Goal: Task Accomplishment & Management: Manage account settings

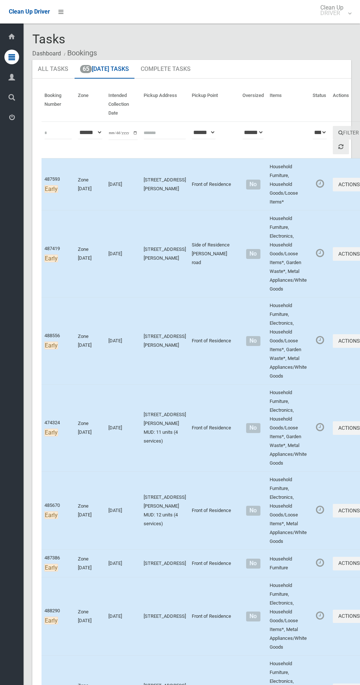
scroll to position [4528, 0]
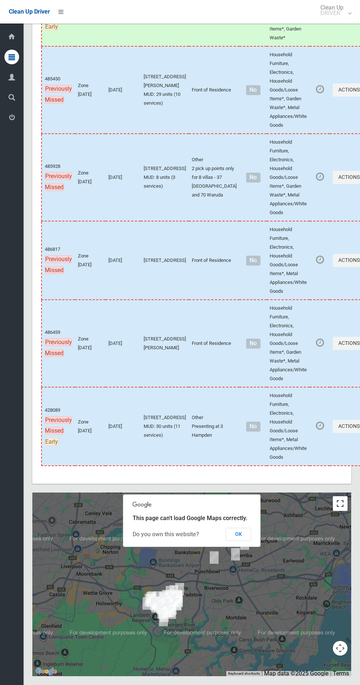
click at [345, 504] on button "Toggle fullscreen view" at bounding box center [340, 503] width 15 height 15
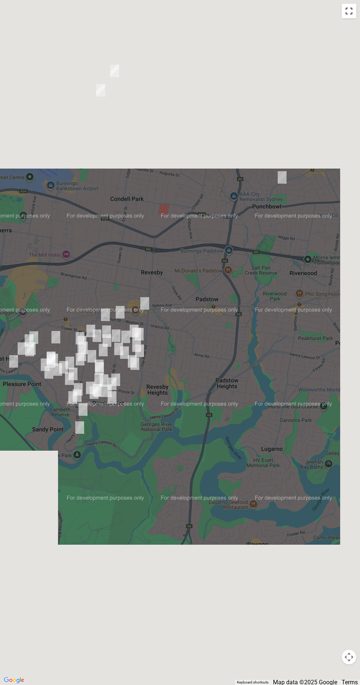
scroll to position [0, 0]
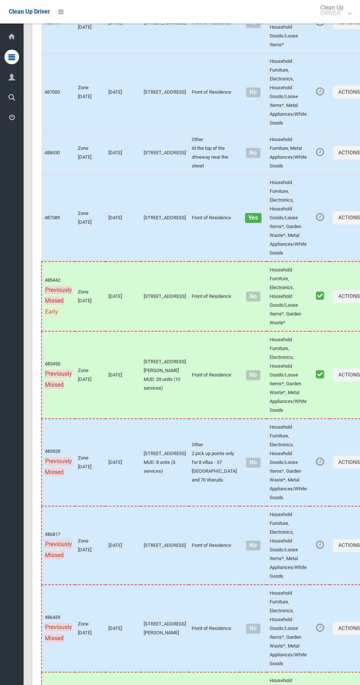
scroll to position [4528, 0]
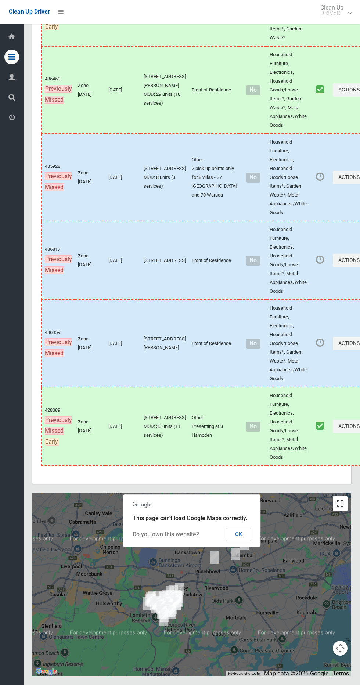
click at [338, 509] on button "Toggle fullscreen view" at bounding box center [340, 503] width 15 height 15
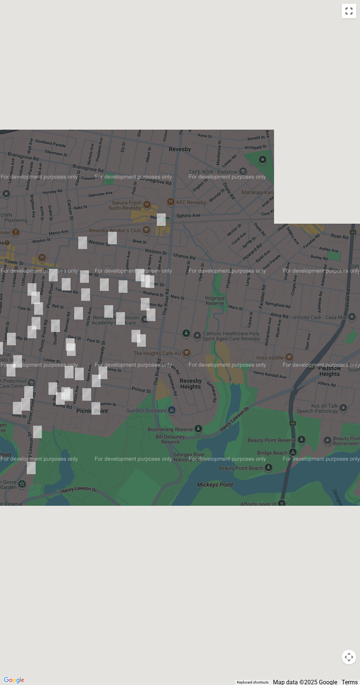
scroll to position [0, 0]
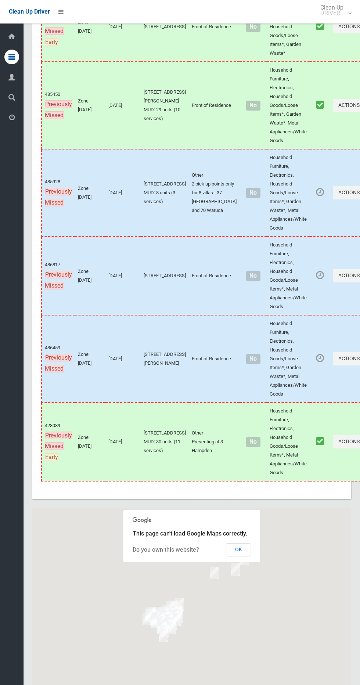
scroll to position [4528, 0]
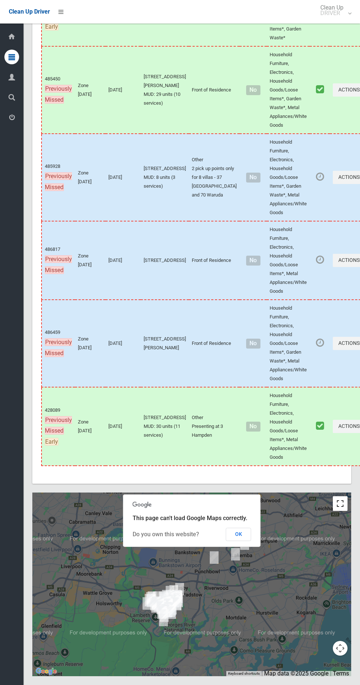
click at [343, 511] on button "Toggle fullscreen view" at bounding box center [340, 503] width 15 height 15
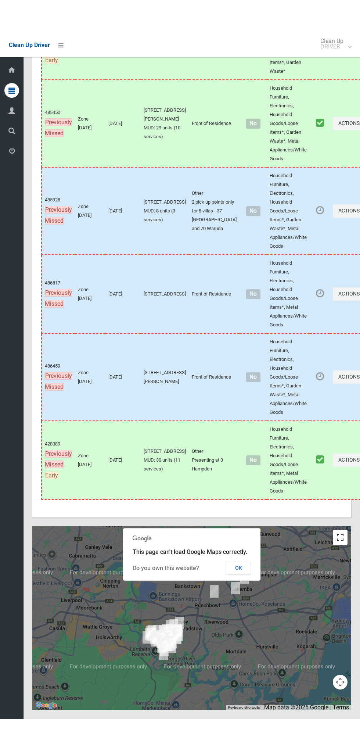
scroll to position [4462, 0]
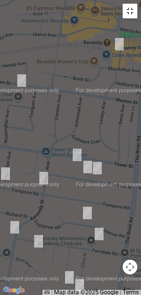
click at [135, 12] on button "Toggle fullscreen view" at bounding box center [130, 11] width 15 height 15
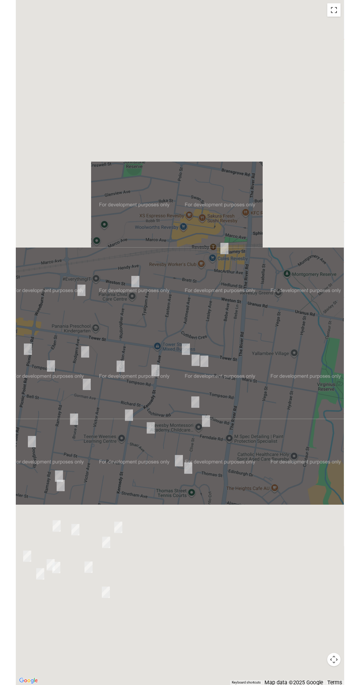
scroll to position [4502, 0]
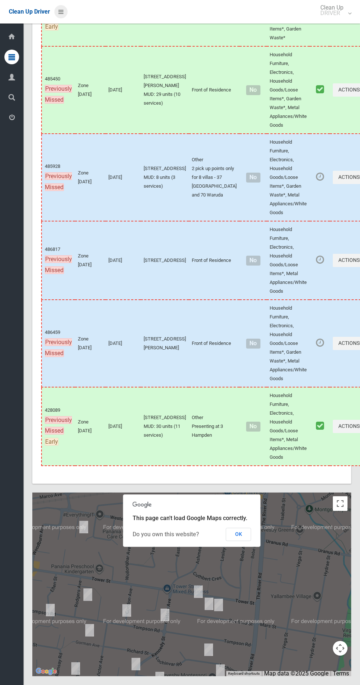
click at [61, 11] on icon at bounding box center [60, 12] width 5 height 12
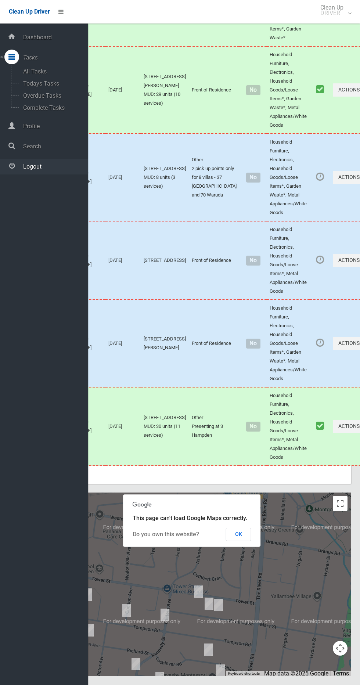
click at [61, 166] on span "Logout" at bounding box center [54, 166] width 67 height 7
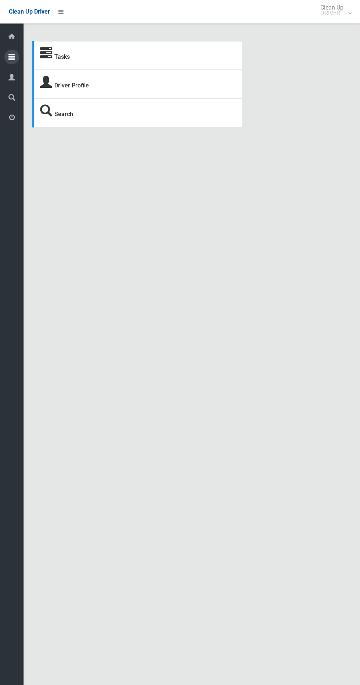
click at [12, 57] on icon at bounding box center [11, 57] width 7 height 15
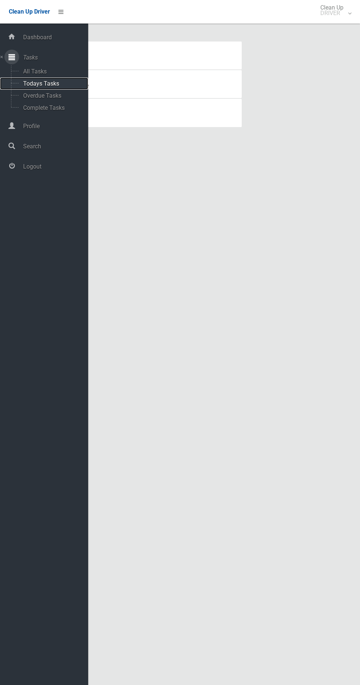
click at [36, 82] on span "Todays Tasks" at bounding box center [51, 83] width 61 height 7
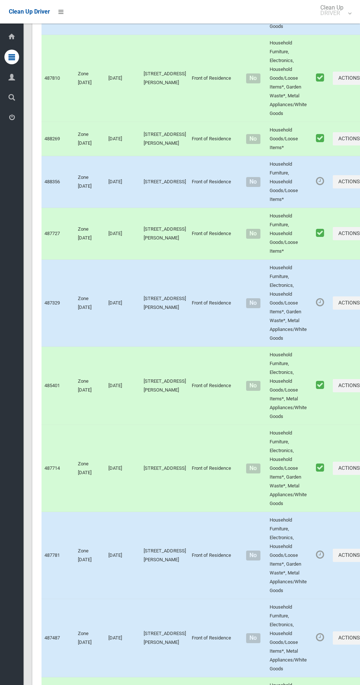
scroll to position [4528, 0]
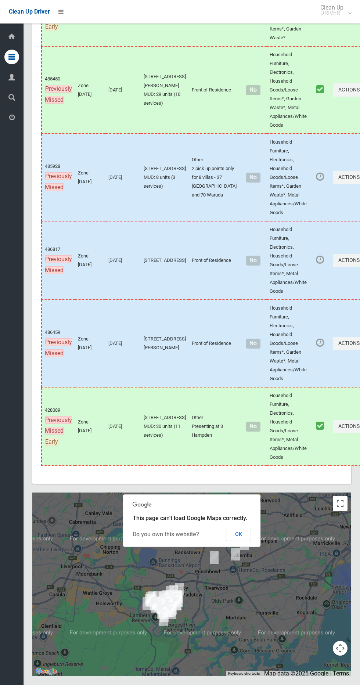
click at [338, 494] on div at bounding box center [191, 585] width 319 height 184
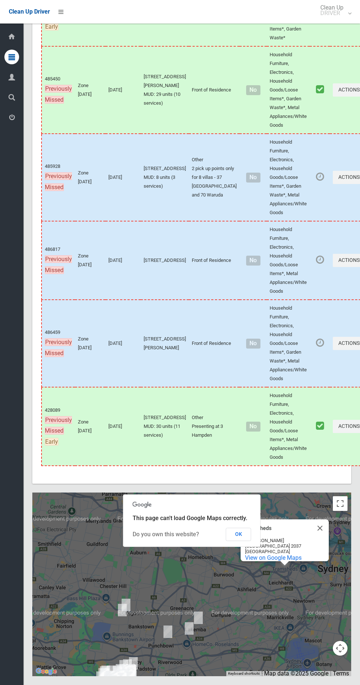
click at [324, 507] on div "Tramsheds Tramsheds [STREET_ADDRESS] View on Google Maps" at bounding box center [191, 585] width 319 height 184
click at [344, 502] on button "Toggle fullscreen view" at bounding box center [340, 503] width 15 height 15
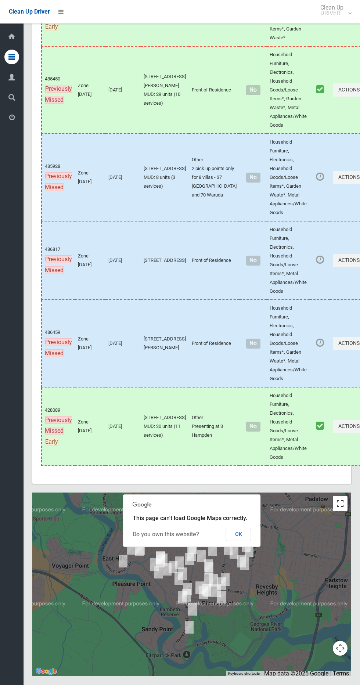
click at [341, 509] on button "Toggle fullscreen view" at bounding box center [340, 503] width 15 height 15
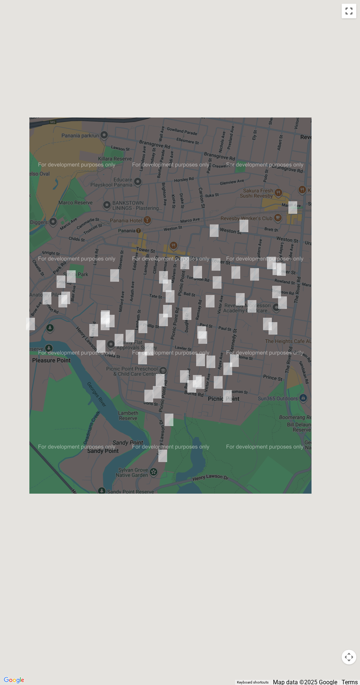
scroll to position [4482, 0]
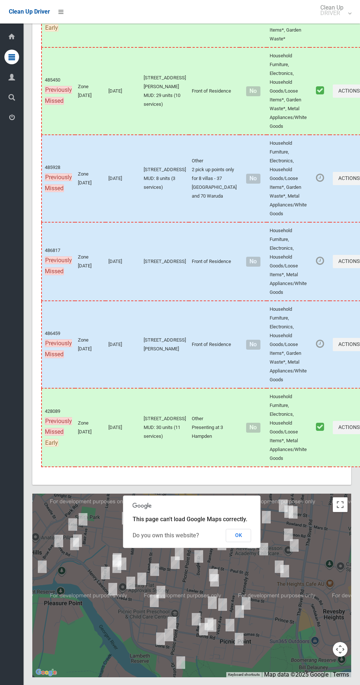
click at [326, 551] on div "Tramsheds Tramsheds 1 Dalgal Wy Forest Lodge NSW 2037 Australia View on Google …" at bounding box center [191, 586] width 319 height 184
click at [342, 543] on div "Tramsheds Tramsheds 1 Dalgal Wy Forest Lodge NSW 2037 Australia View on Google …" at bounding box center [191, 586] width 319 height 184
click at [338, 512] on button "Toggle fullscreen view" at bounding box center [340, 504] width 15 height 15
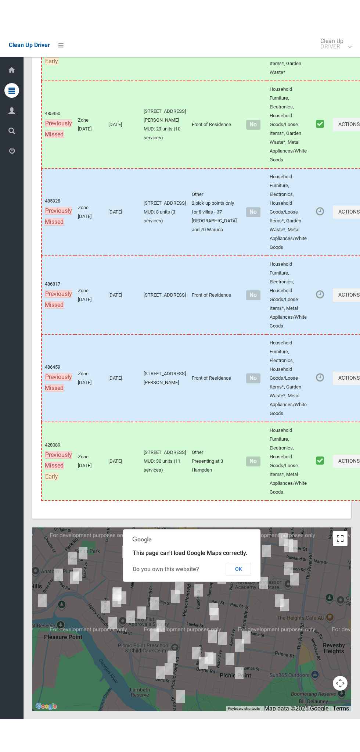
scroll to position [4462, 0]
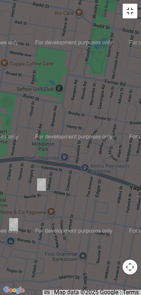
click at [129, 13] on button "Toggle fullscreen view" at bounding box center [130, 11] width 15 height 15
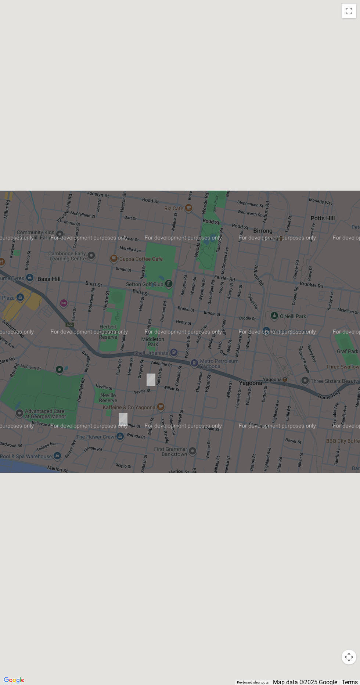
scroll to position [0, 0]
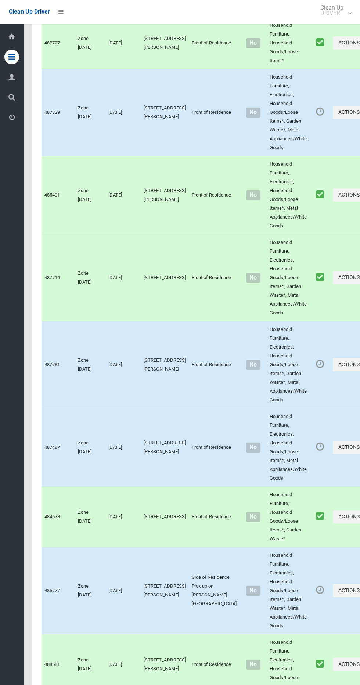
scroll to position [4528, 0]
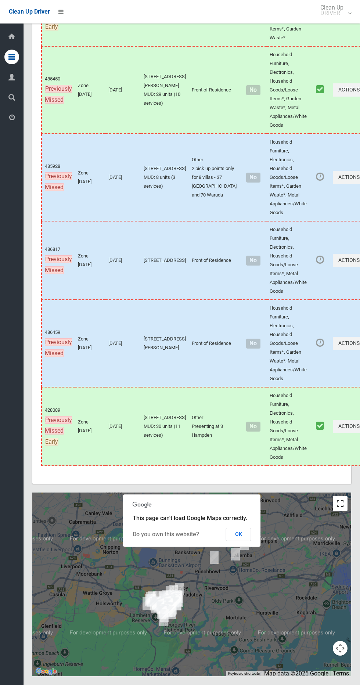
click at [340, 508] on button "Toggle fullscreen view" at bounding box center [340, 503] width 15 height 15
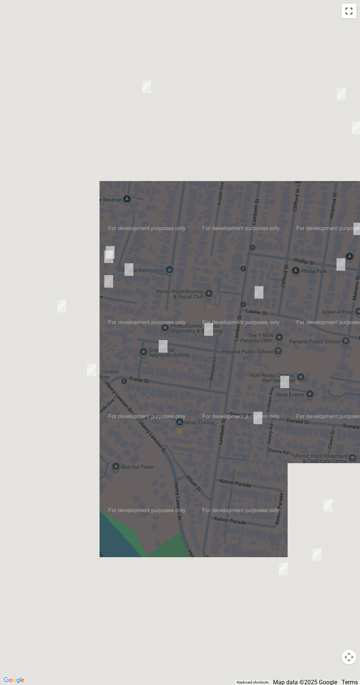
scroll to position [4477, 0]
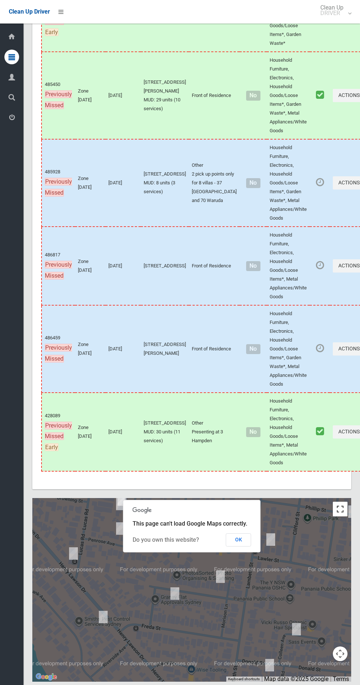
click at [333, 516] on button "Toggle fullscreen view" at bounding box center [340, 509] width 15 height 15
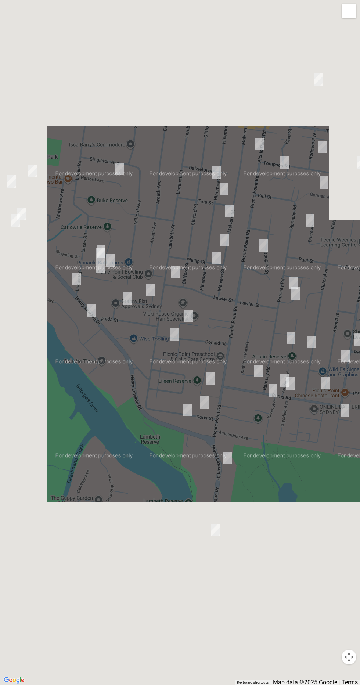
scroll to position [4499, 0]
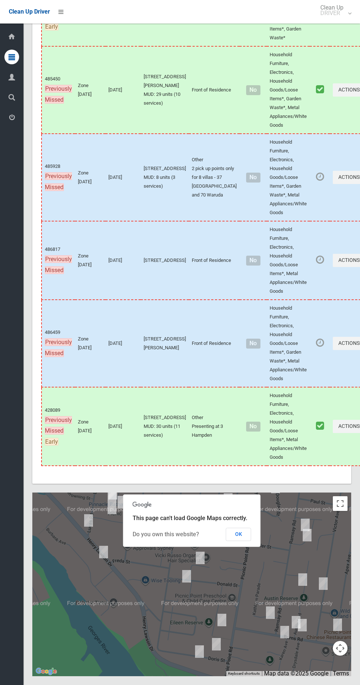
click at [340, 540] on div at bounding box center [191, 585] width 319 height 184
click at [346, 525] on div at bounding box center [191, 585] width 319 height 184
click at [344, 511] on button "Toggle fullscreen view" at bounding box center [340, 503] width 15 height 15
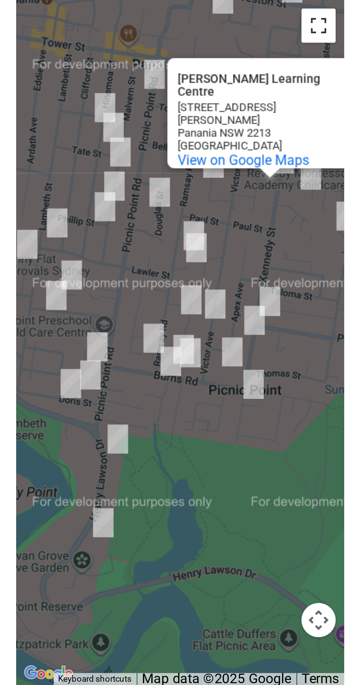
scroll to position [4493, 0]
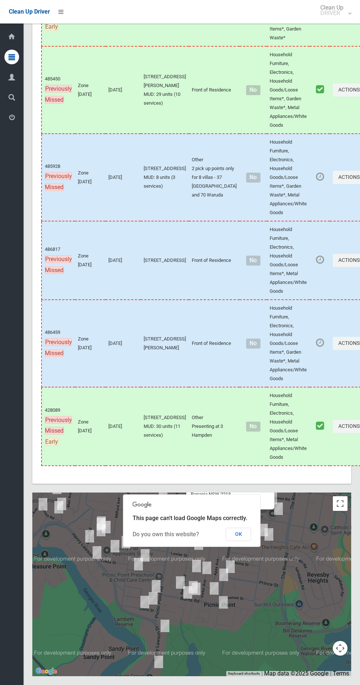
click at [331, 531] on div "Teenie Weenies Learning Centre Teenie Weenies Learning Centre 24 Kennedy St Pan…" at bounding box center [191, 585] width 319 height 184
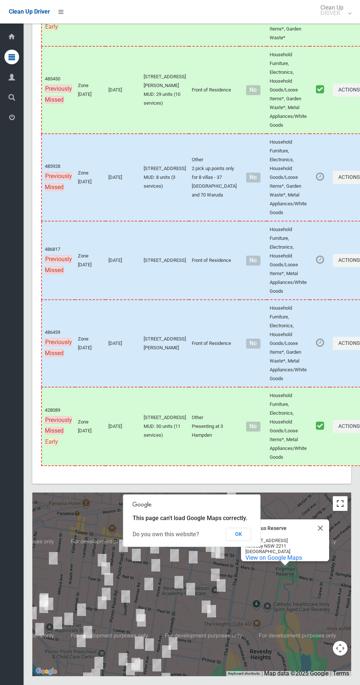
click at [338, 511] on button "Toggle fullscreen view" at bounding box center [340, 503] width 15 height 15
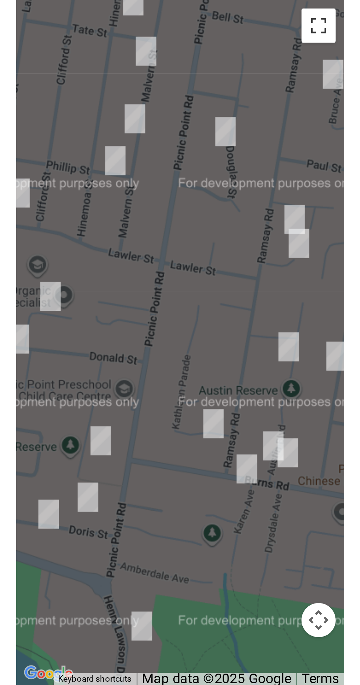
scroll to position [4488, 0]
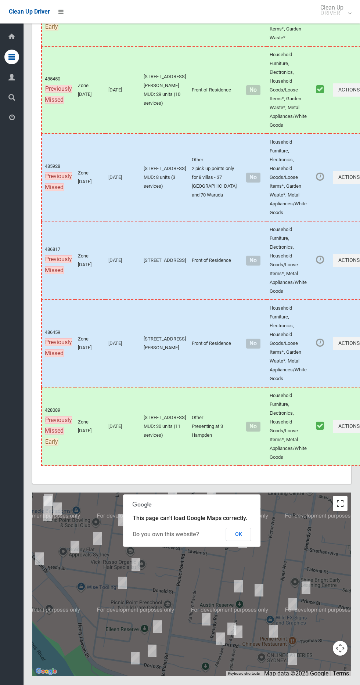
click at [340, 511] on button "Toggle fullscreen view" at bounding box center [340, 503] width 15 height 15
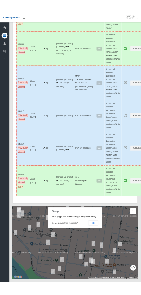
scroll to position [4462, 0]
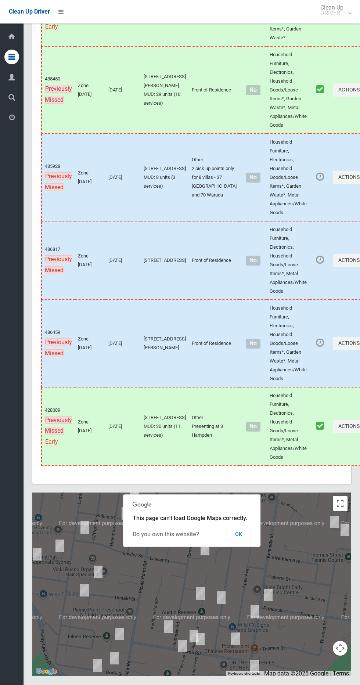
scroll to position [4495, 0]
click at [333, 511] on button "Toggle fullscreen view" at bounding box center [340, 503] width 15 height 15
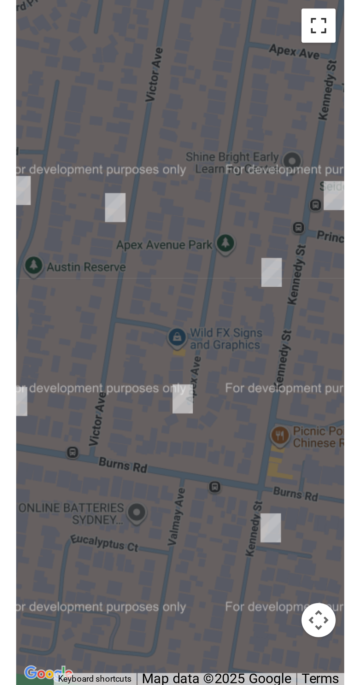
scroll to position [4486, 0]
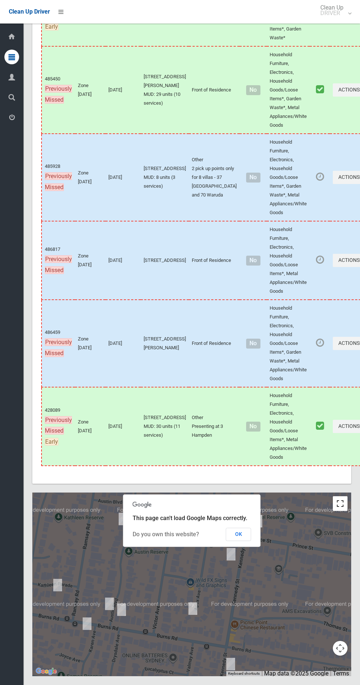
click at [340, 511] on button "Toggle fullscreen view" at bounding box center [340, 503] width 15 height 15
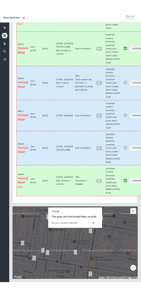
scroll to position [4462, 0]
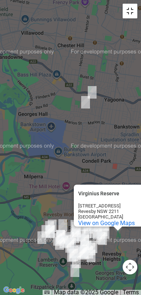
click at [128, 10] on button "Toggle fullscreen view" at bounding box center [130, 11] width 15 height 15
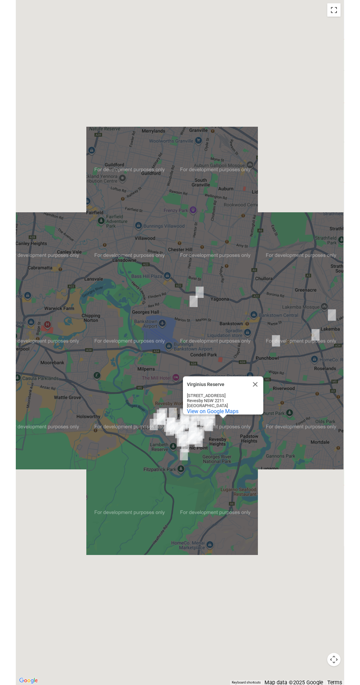
scroll to position [4499, 0]
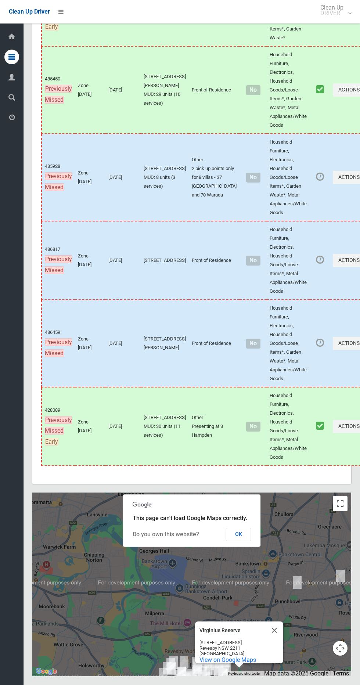
click at [50, 7] on li at bounding box center [59, 12] width 18 height 24
click at [61, 11] on icon at bounding box center [60, 12] width 5 height 12
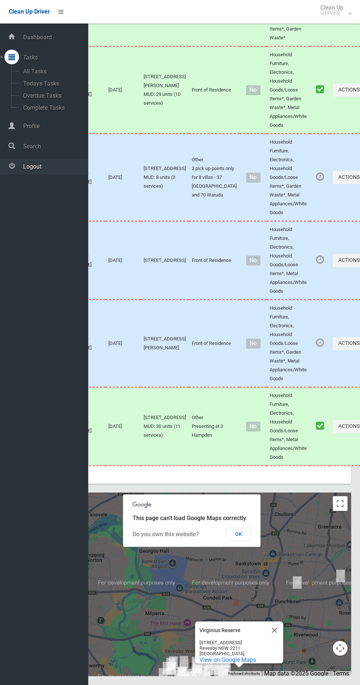
click at [52, 166] on span "Logout" at bounding box center [54, 166] width 67 height 7
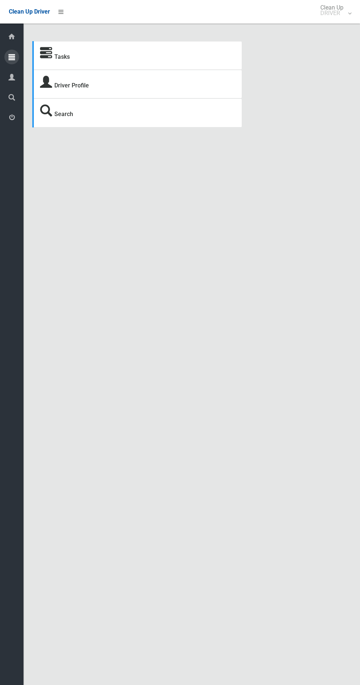
click at [12, 53] on icon at bounding box center [11, 57] width 7 height 15
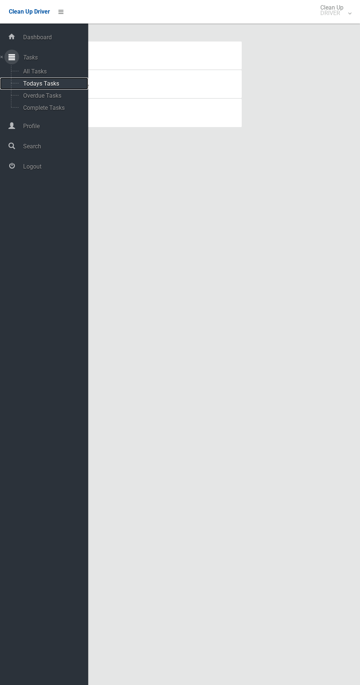
click at [61, 83] on span "Todays Tasks" at bounding box center [51, 83] width 61 height 7
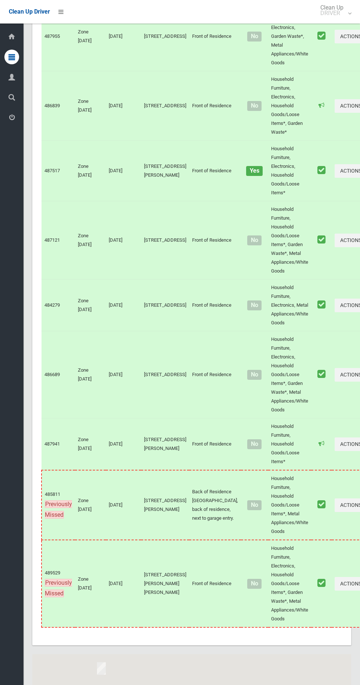
scroll to position [3978, 0]
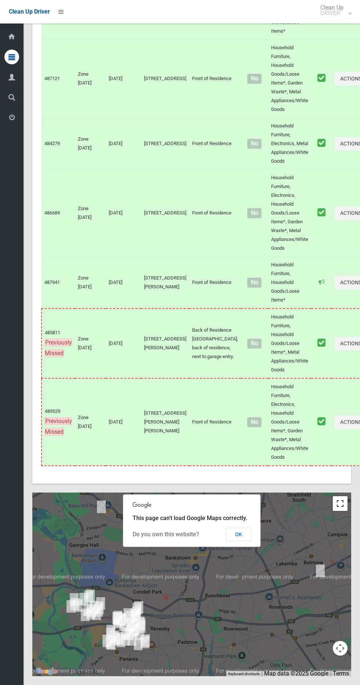
click at [344, 501] on button "Toggle fullscreen view" at bounding box center [340, 503] width 15 height 15
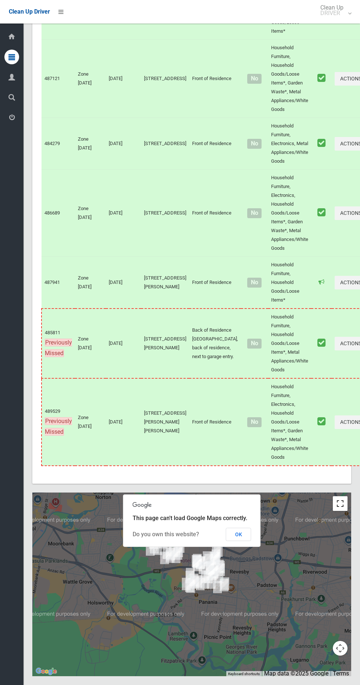
scroll to position [3920, 0]
click at [340, 552] on div at bounding box center [191, 585] width 319 height 184
click at [348, 570] on div at bounding box center [191, 585] width 319 height 184
click at [341, 511] on button "Toggle fullscreen view" at bounding box center [340, 503] width 15 height 15
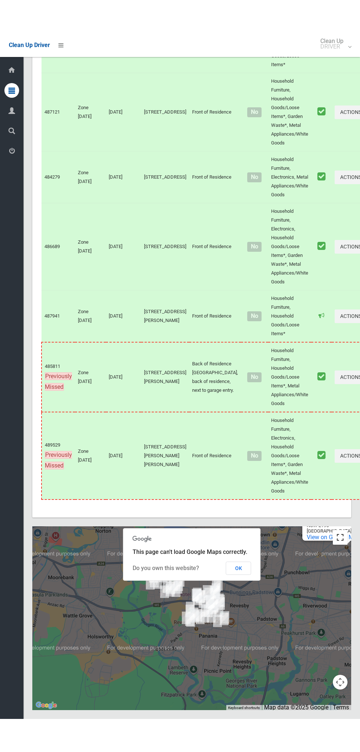
scroll to position [3911, 0]
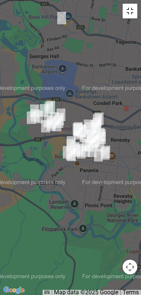
click at [128, 13] on button "Toggle fullscreen view" at bounding box center [130, 11] width 15 height 15
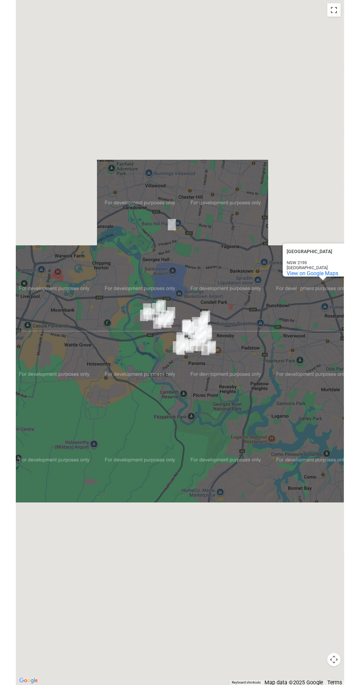
scroll to position [3953, 0]
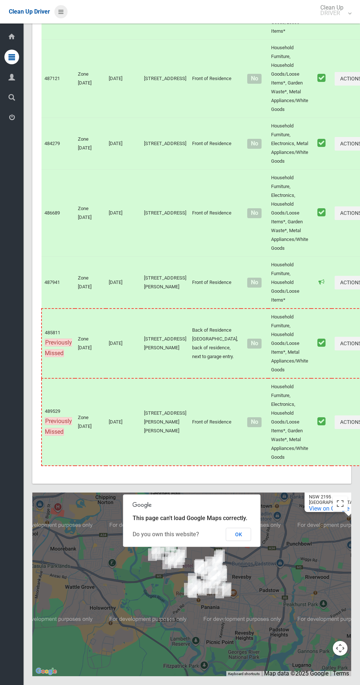
click at [60, 15] on icon at bounding box center [60, 12] width 5 height 12
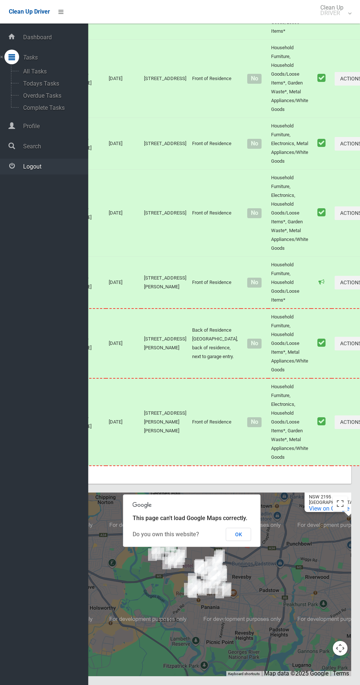
click at [42, 166] on span "Logout" at bounding box center [54, 166] width 67 height 7
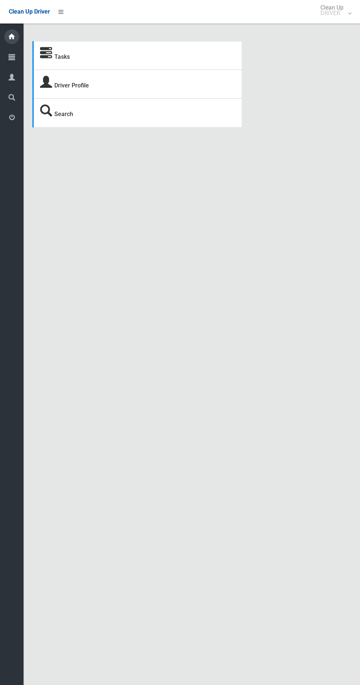
click at [12, 37] on icon at bounding box center [12, 36] width 8 height 15
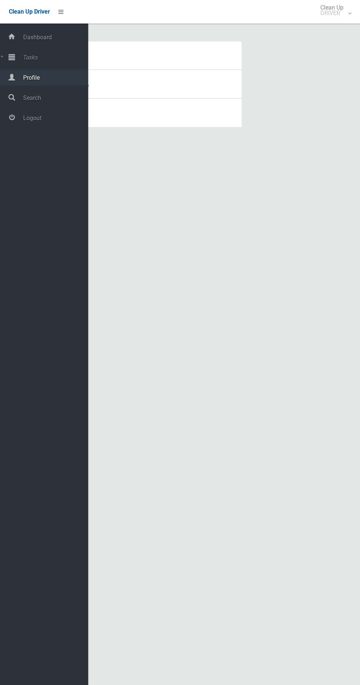
click at [48, 78] on span "Profile" at bounding box center [54, 77] width 67 height 7
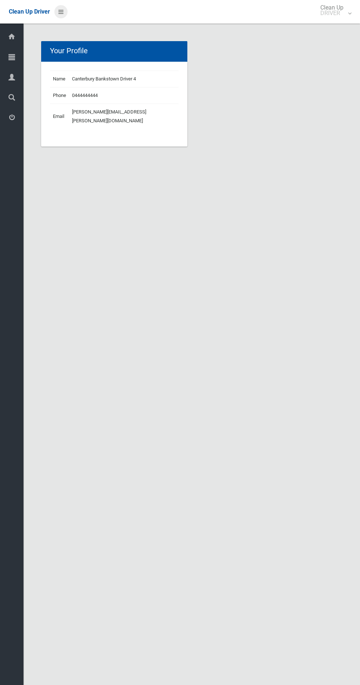
click at [57, 10] on link at bounding box center [60, 11] width 13 height 13
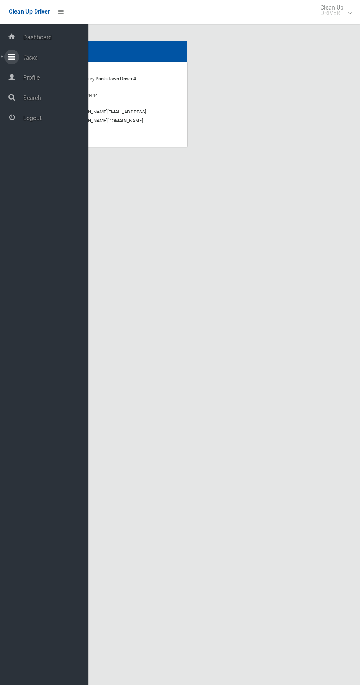
click at [61, 56] on span "Tasks" at bounding box center [54, 57] width 67 height 7
click at [48, 81] on span "Todays Tasks" at bounding box center [51, 83] width 61 height 7
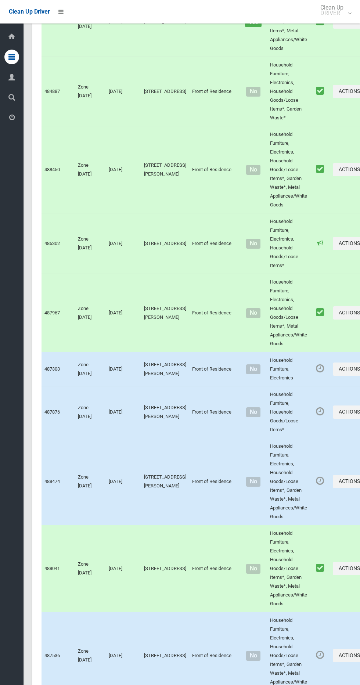
scroll to position [4058, 0]
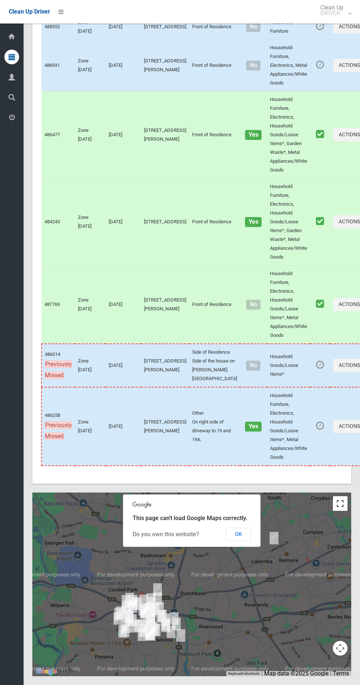
click at [339, 503] on button "Toggle fullscreen view" at bounding box center [340, 503] width 15 height 15
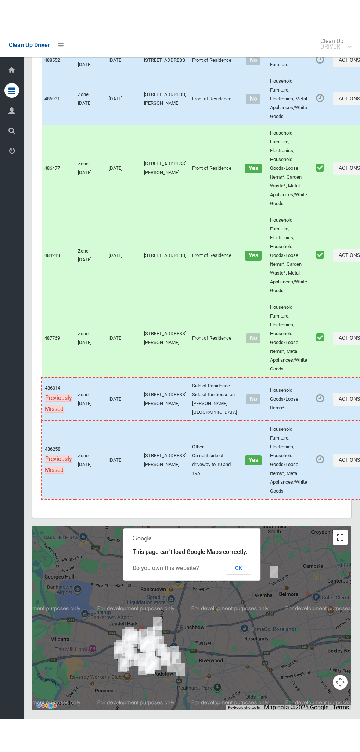
scroll to position [3991, 0]
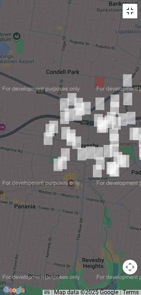
click at [131, 8] on button "Toggle fullscreen view" at bounding box center [130, 11] width 15 height 15
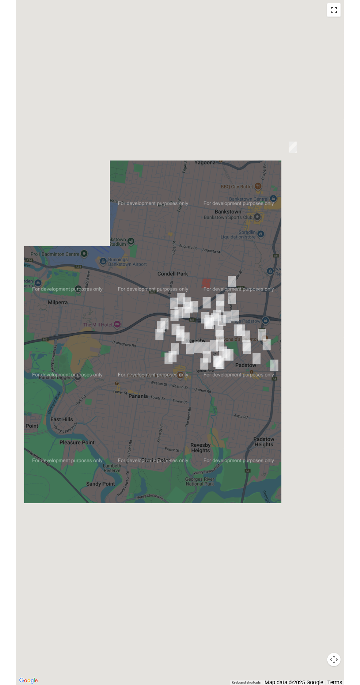
scroll to position [4037, 0]
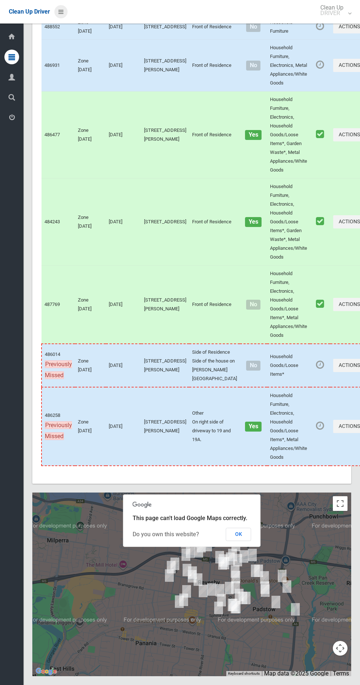
click at [61, 11] on icon at bounding box center [60, 12] width 5 height 12
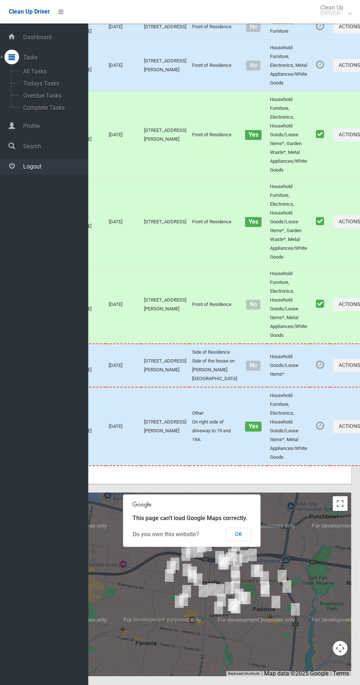
click at [48, 172] on link "Logout" at bounding box center [44, 167] width 88 height 16
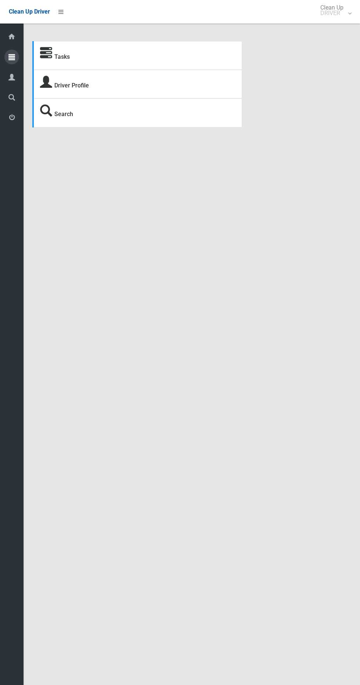
click at [17, 57] on div at bounding box center [11, 57] width 15 height 15
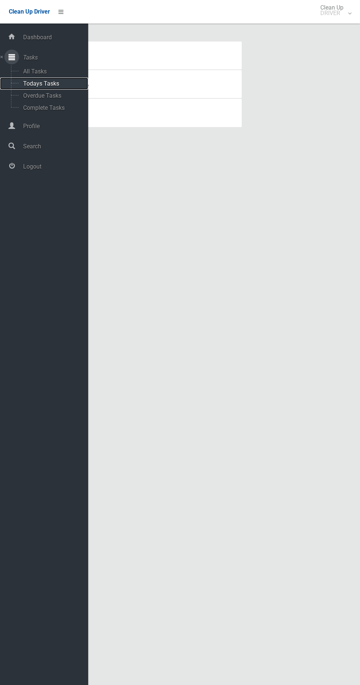
click at [59, 83] on span "Todays Tasks" at bounding box center [51, 83] width 61 height 7
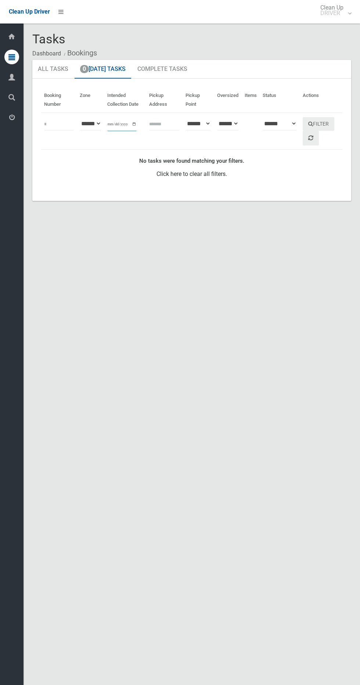
click at [116, 121] on input "**********" at bounding box center [121, 125] width 29 height 14
click at [332, 120] on button "Filter" at bounding box center [319, 124] width 32 height 14
click at [325, 129] on button "Filter" at bounding box center [319, 124] width 32 height 14
click at [14, 60] on icon at bounding box center [11, 57] width 7 height 15
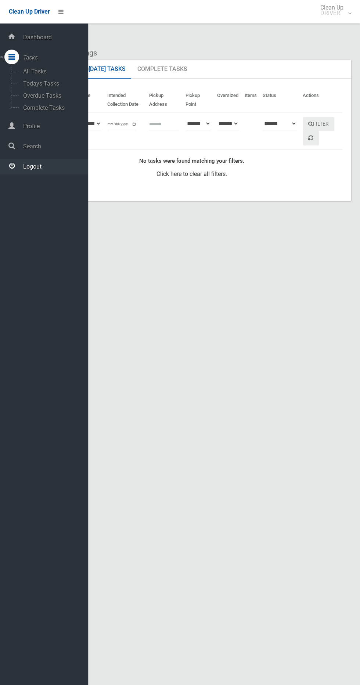
click at [18, 167] on div at bounding box center [11, 166] width 15 height 15
